Goal: Check status: Check status

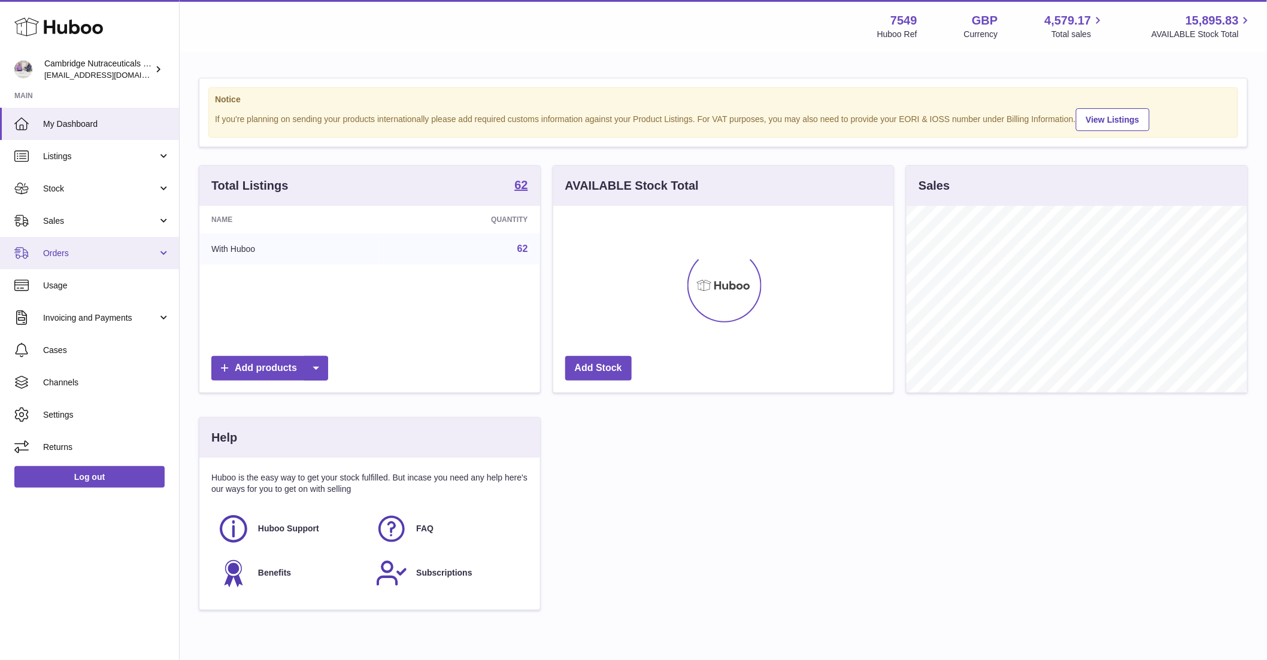
scroll to position [187, 340]
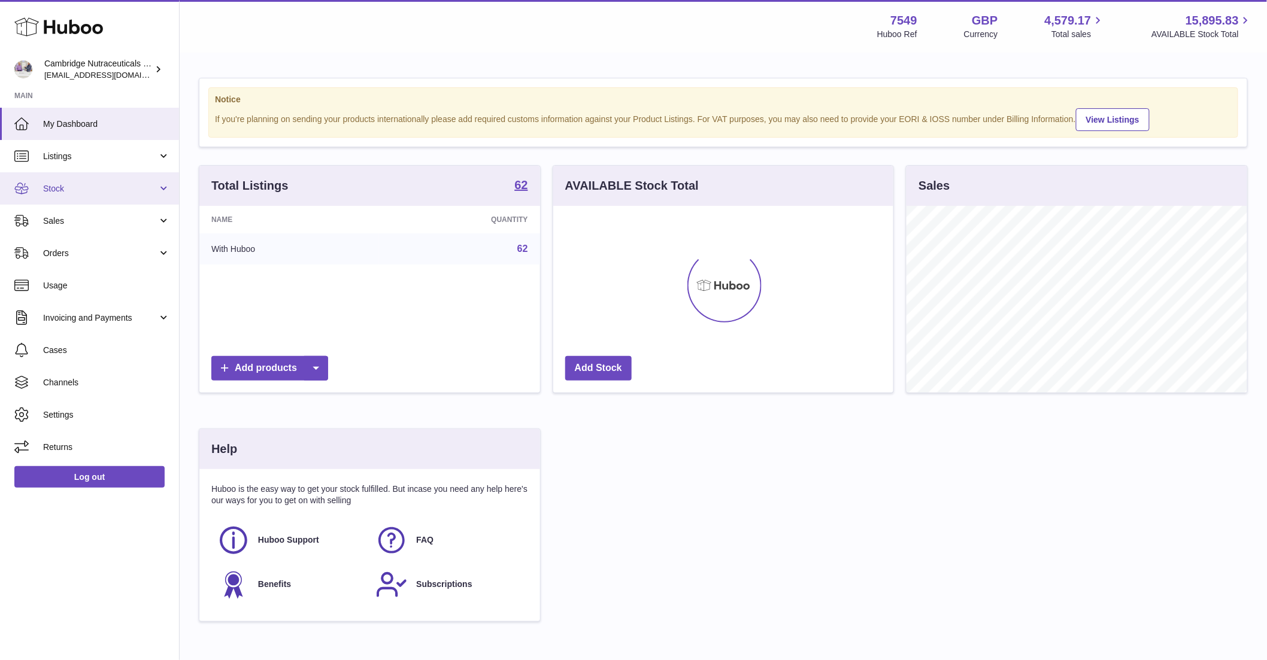
click at [38, 198] on link "Stock" at bounding box center [89, 188] width 179 height 32
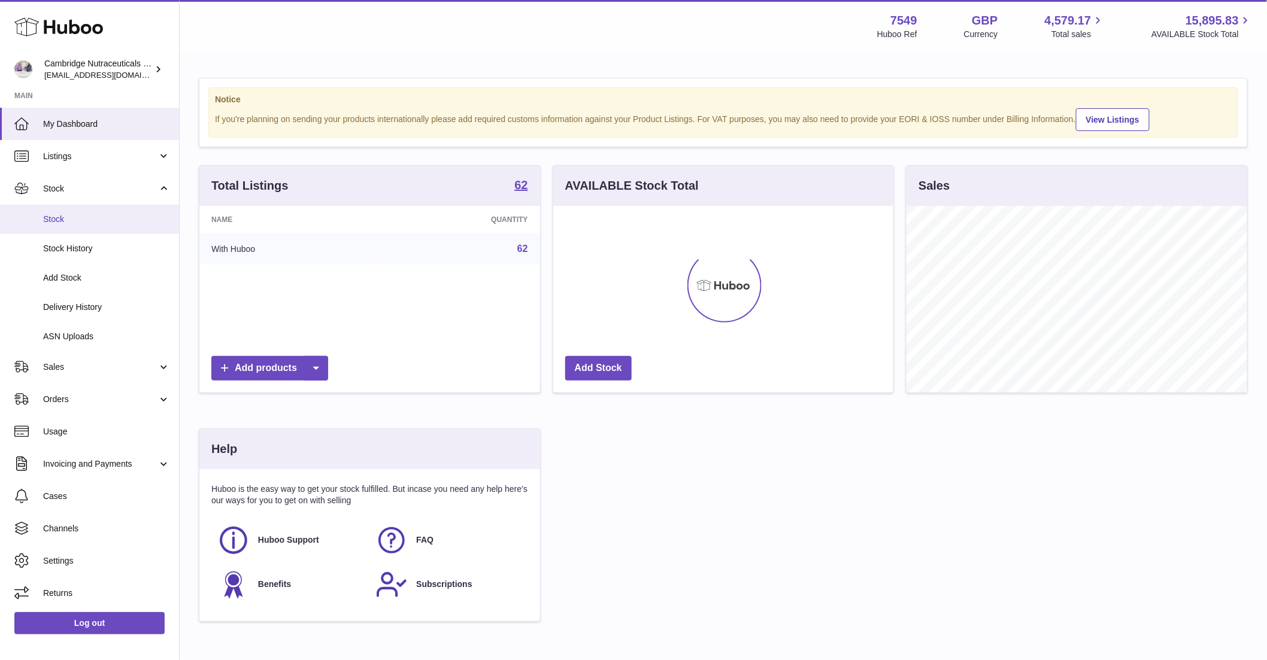
click at [46, 213] on link "Stock" at bounding box center [89, 219] width 179 height 29
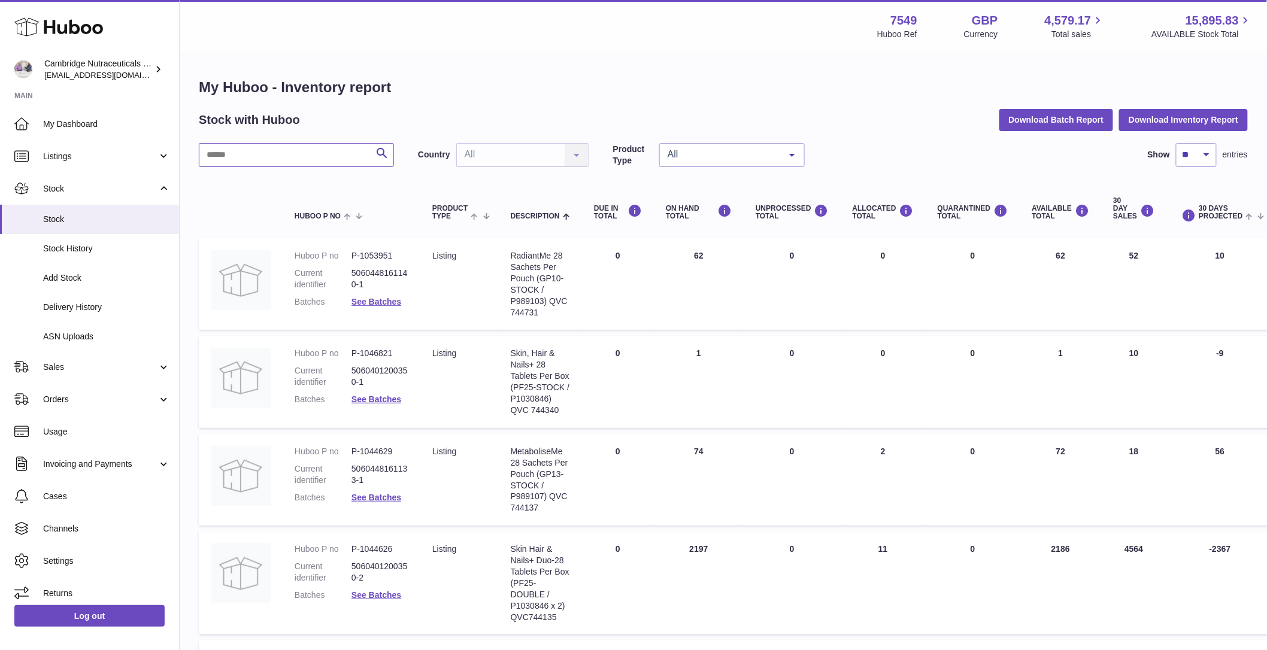
click at [247, 157] on input "text" at bounding box center [296, 155] width 195 height 24
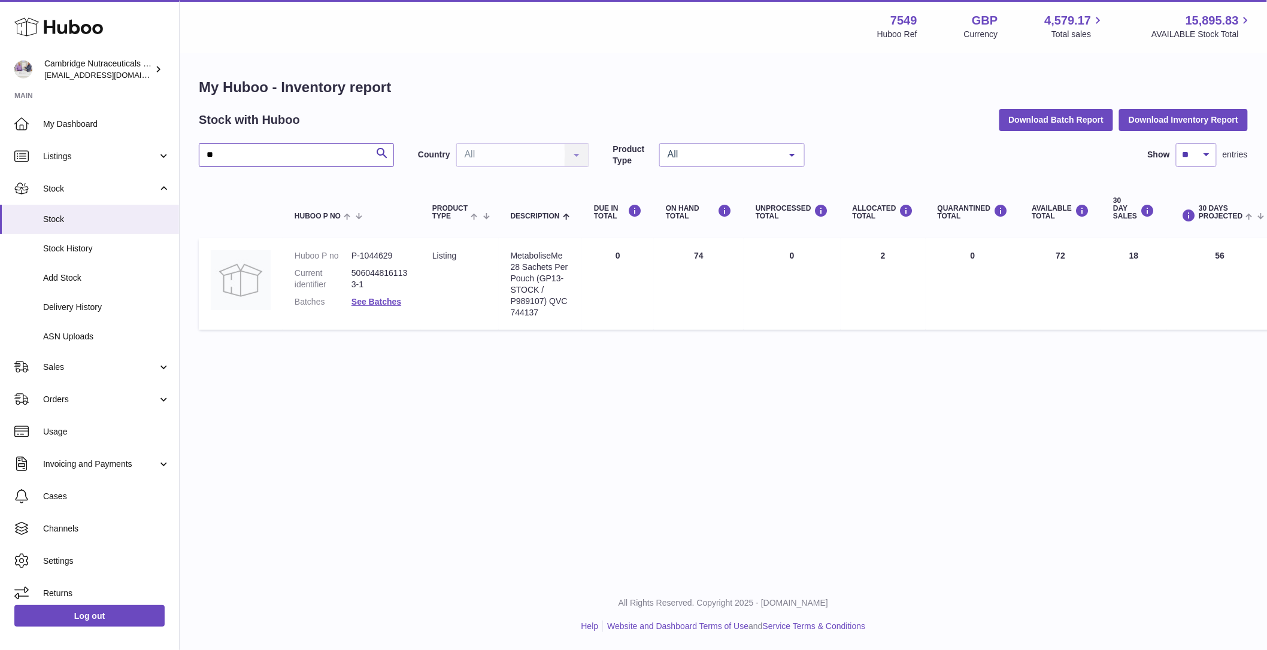
type input "*"
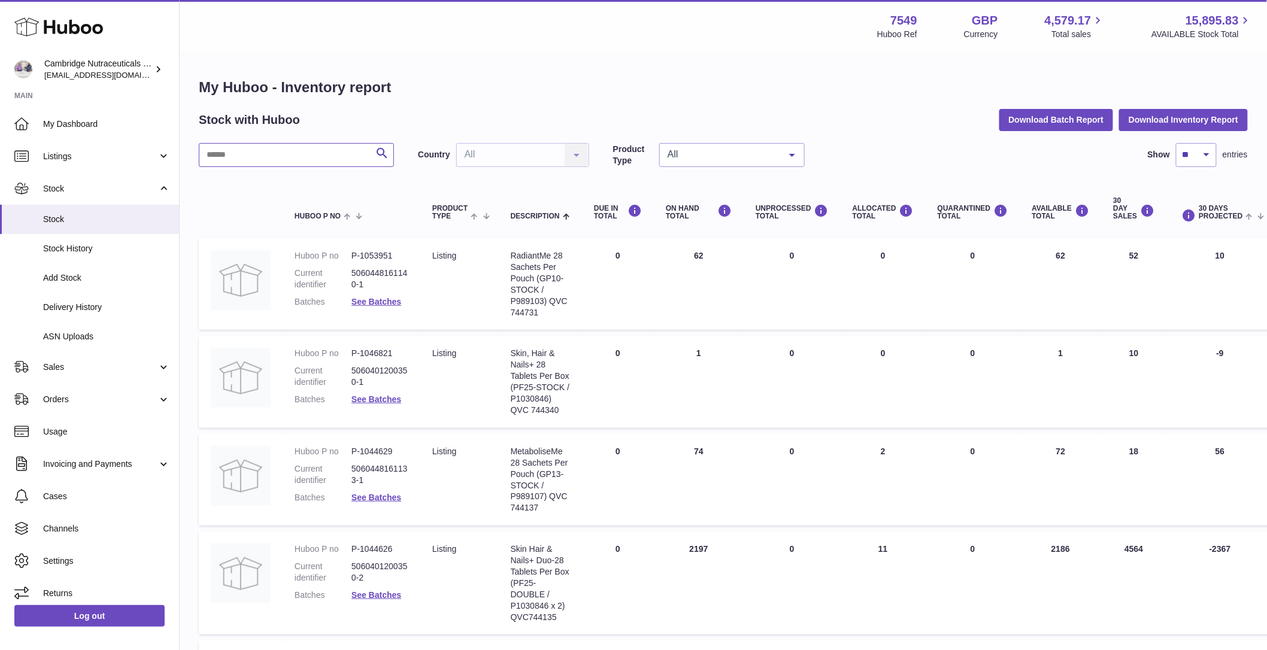
click at [253, 157] on input "text" at bounding box center [296, 155] width 195 height 24
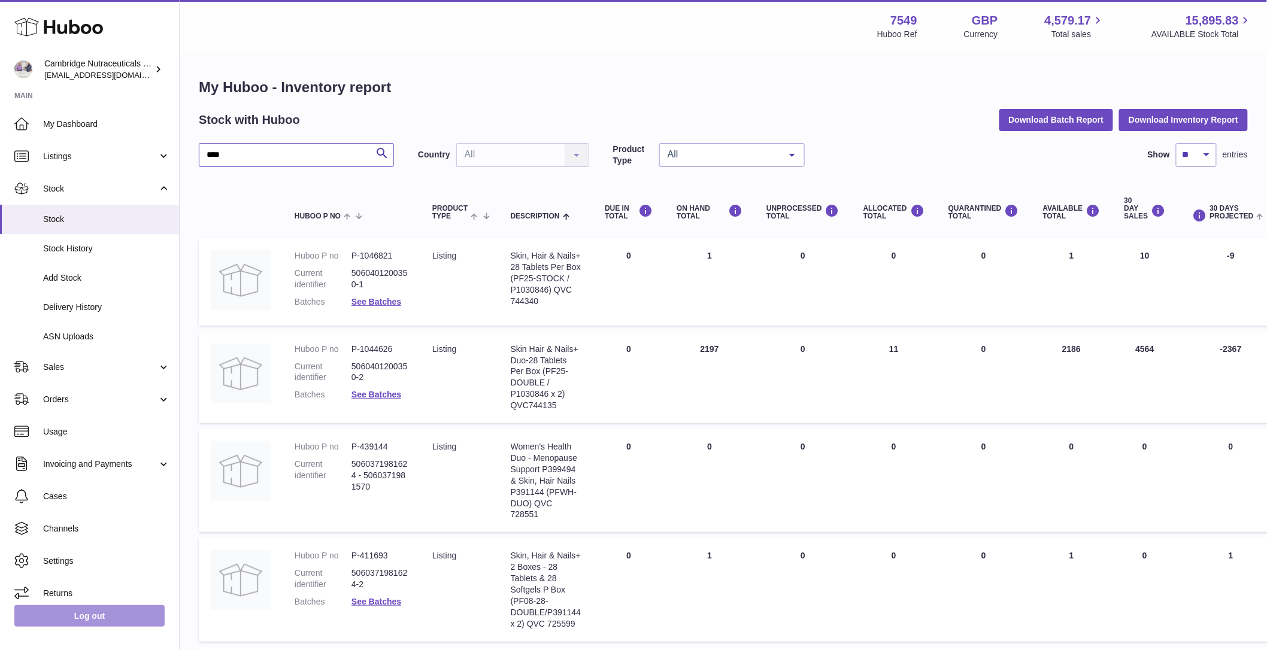
type input "****"
click at [51, 623] on link "Log out" at bounding box center [89, 616] width 150 height 22
